Goal: Task Accomplishment & Management: Use online tool/utility

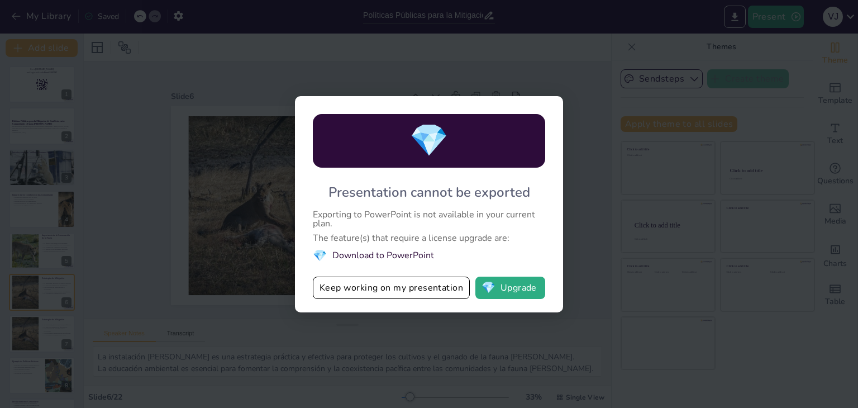
scroll to position [577, 0]
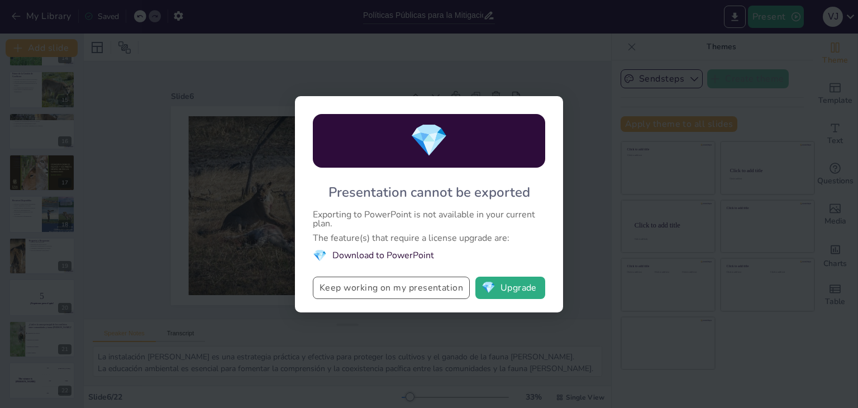
click at [422, 293] on button "Keep working on my presentation" at bounding box center [391, 288] width 157 height 22
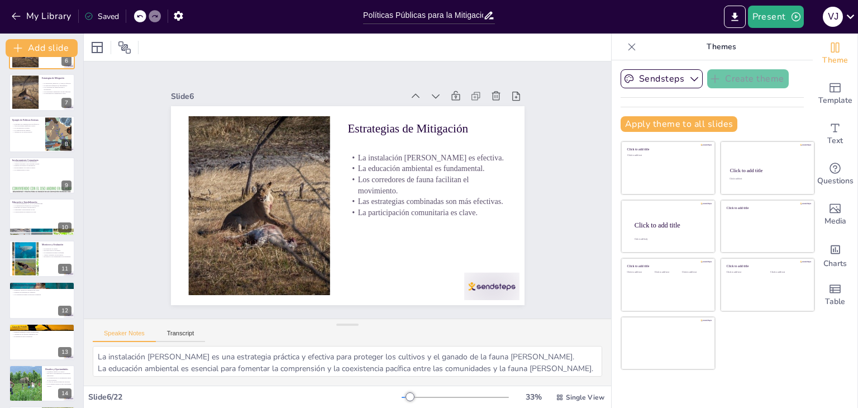
scroll to position [0, 0]
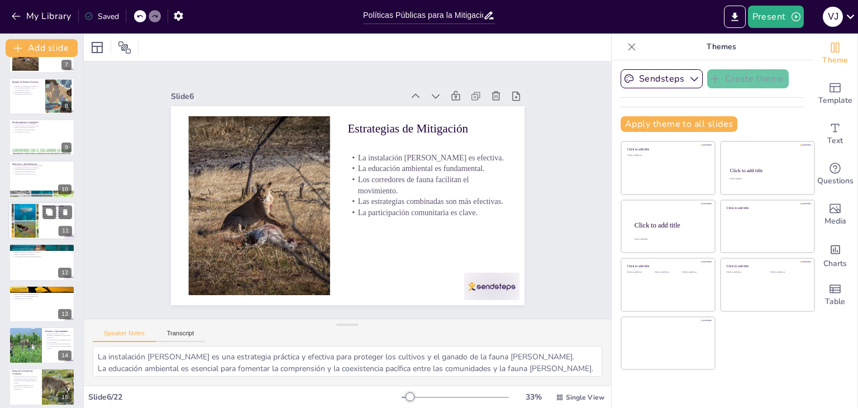
click at [36, 207] on div at bounding box center [24, 220] width 65 height 34
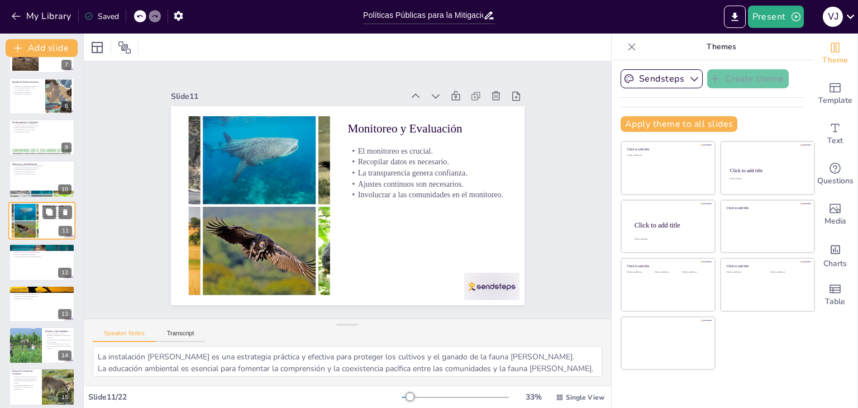
scroll to position [268, 0]
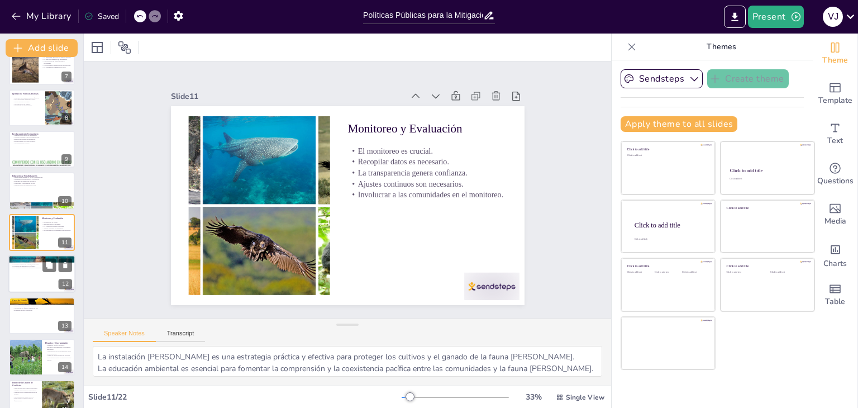
click at [27, 278] on div at bounding box center [41, 274] width 67 height 38
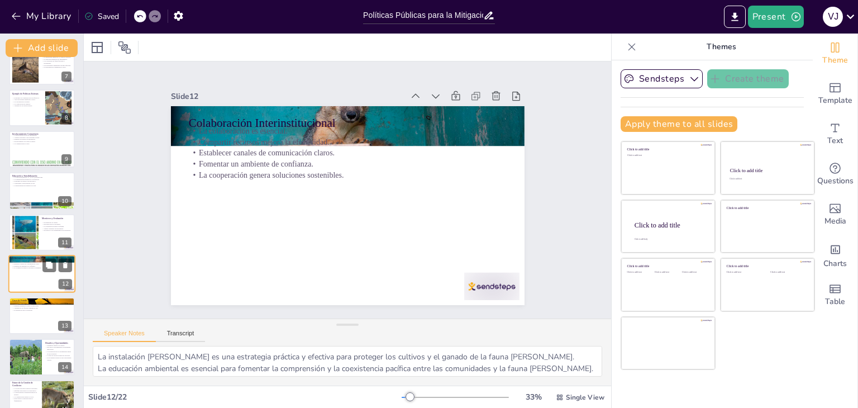
scroll to position [309, 0]
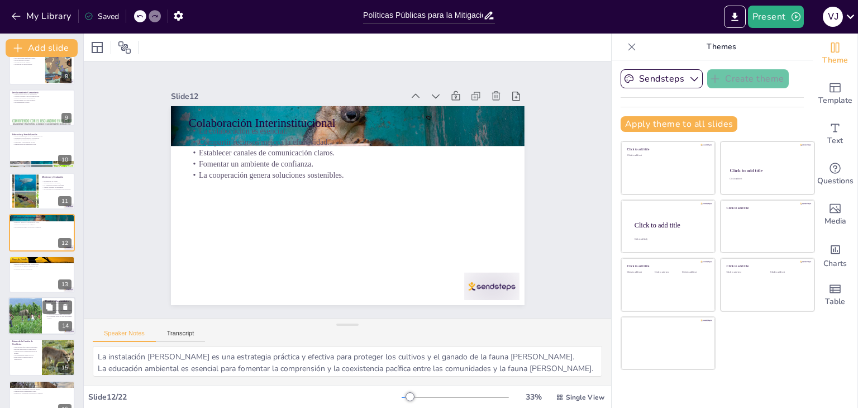
click at [22, 334] on div "Desafíos y Oportunidades Identificar desafíos es crucial. Reconocer oportunidad…" at bounding box center [41, 316] width 67 height 38
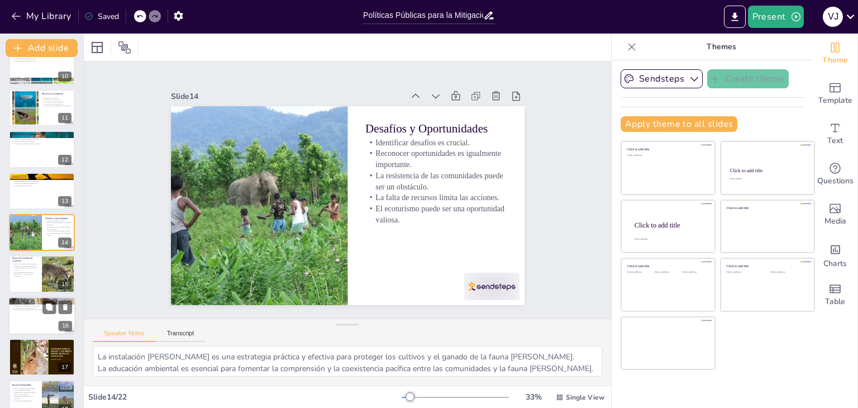
checkbox input "true"
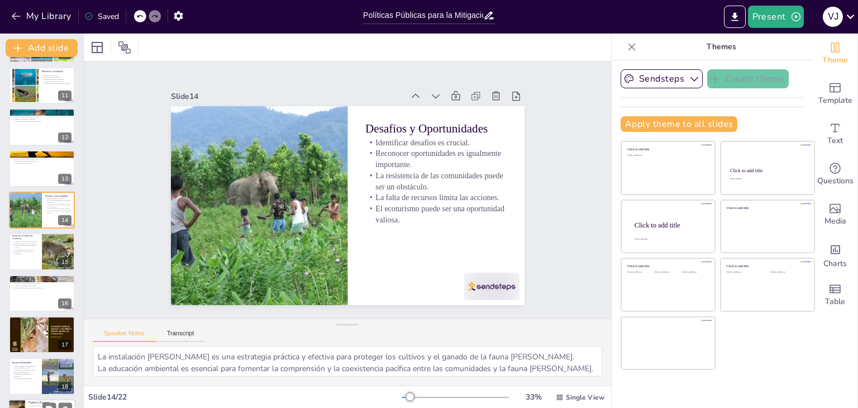
click at [22, 331] on div at bounding box center [42, 335] width 66 height 51
checkbox input "true"
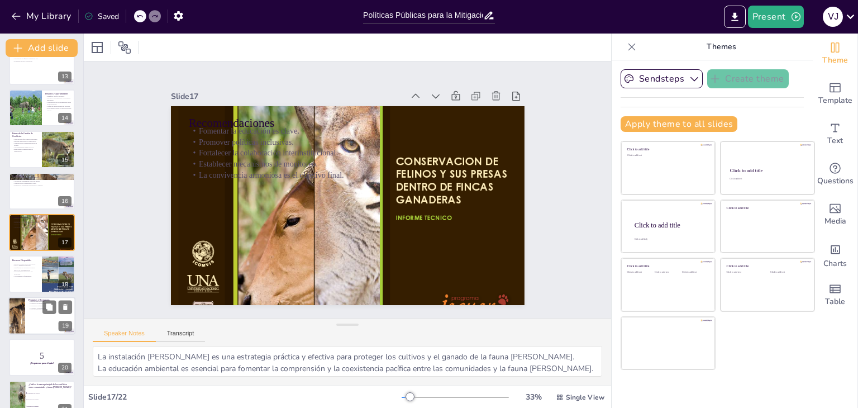
scroll to position [577, 0]
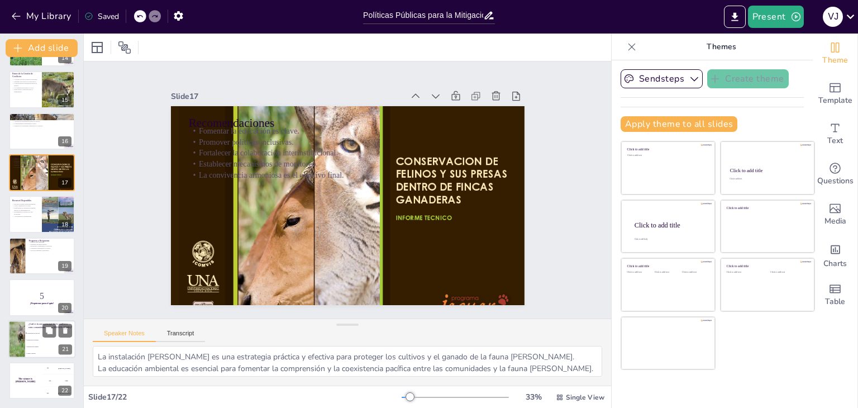
checkbox input "true"
click at [22, 327] on div at bounding box center [17, 339] width 82 height 38
checkbox input "true"
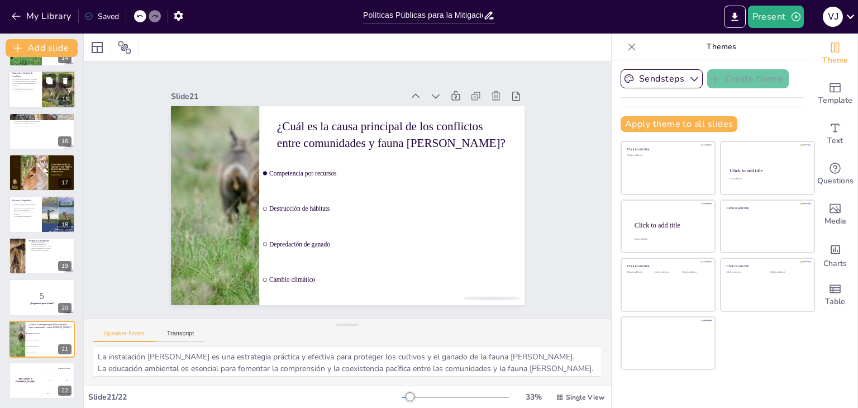
checkbox input "true"
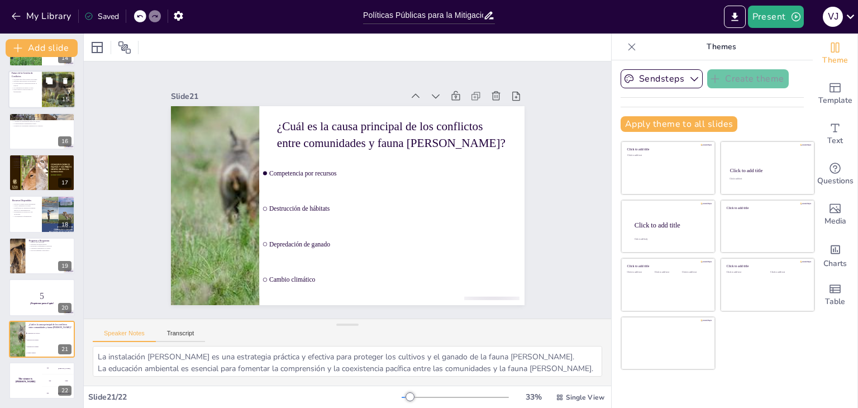
checkbox input "true"
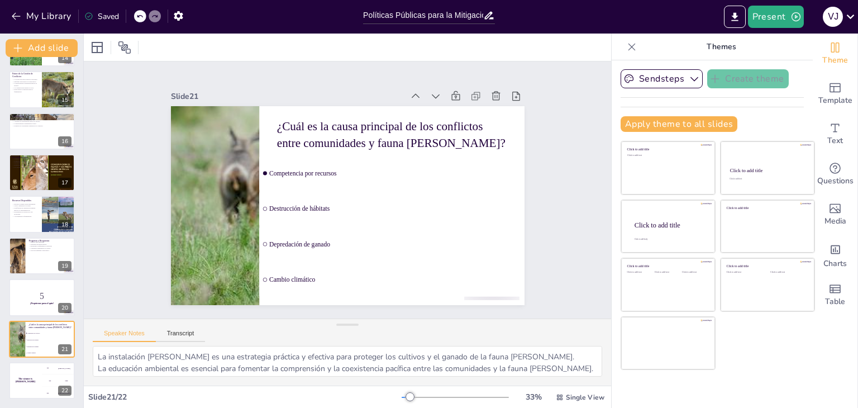
checkbox input "true"
